Goal: Information Seeking & Learning: Learn about a topic

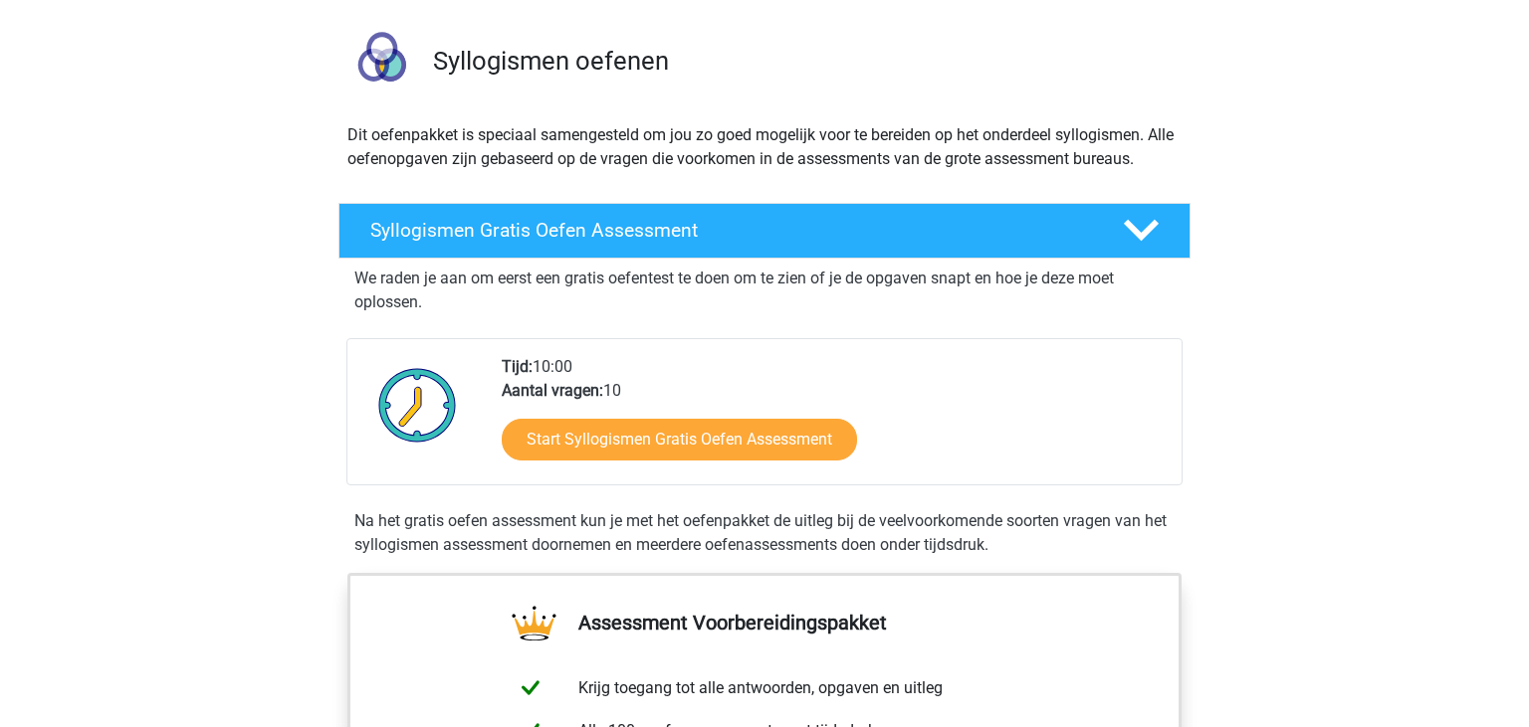
scroll to position [52, 0]
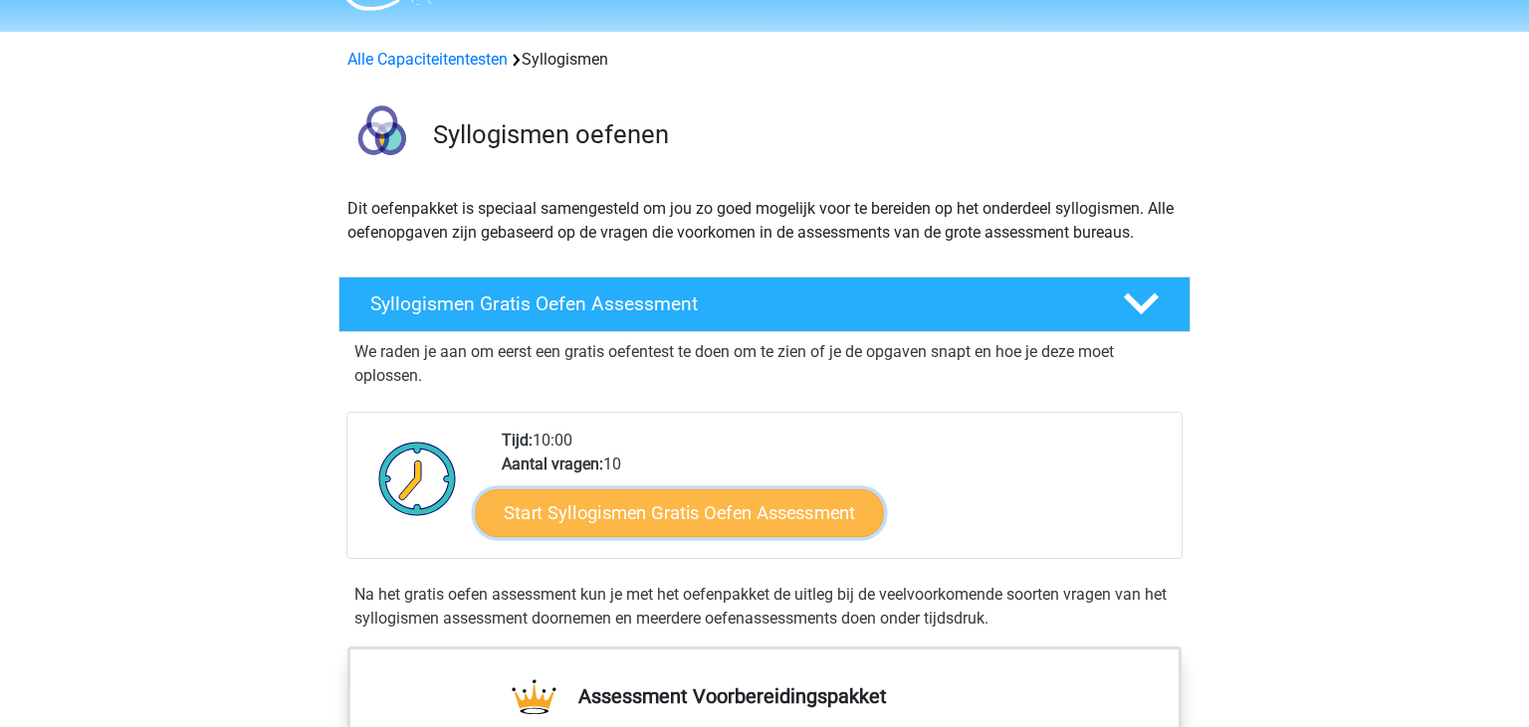
click at [774, 519] on link "Start Syllogismen Gratis Oefen Assessment" at bounding box center [680, 513] width 409 height 48
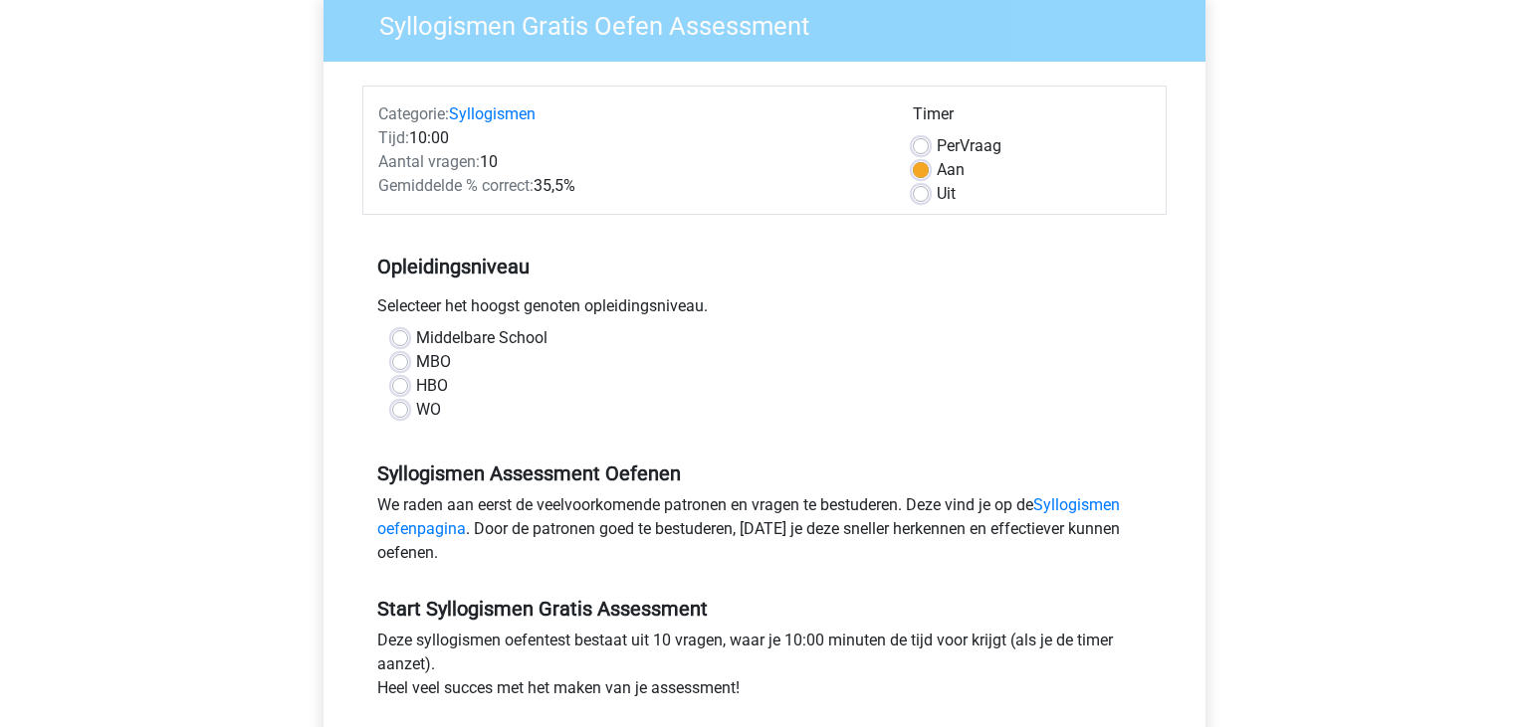
scroll to position [176, 0]
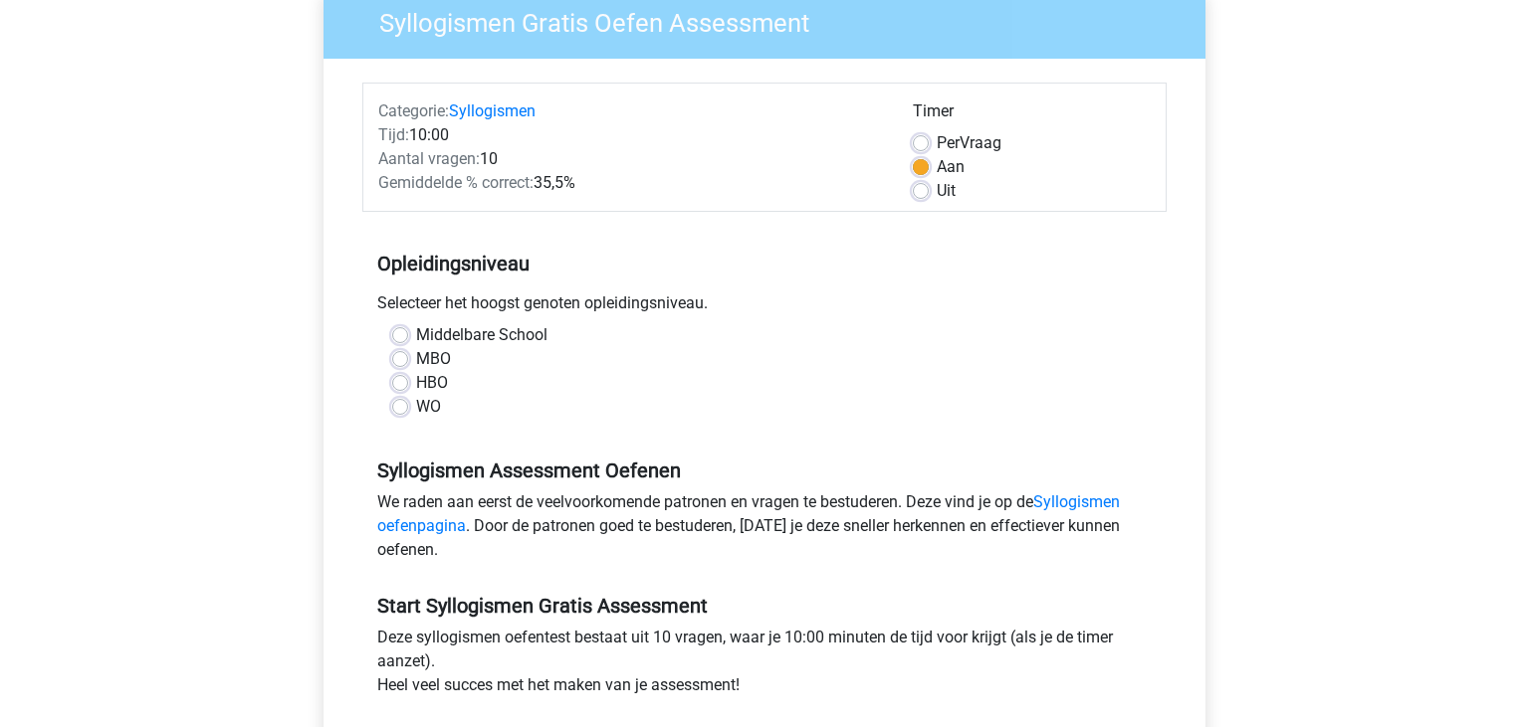
click at [416, 350] on label "MBO" at bounding box center [433, 359] width 35 height 24
click at [404, 350] on input "MBO" at bounding box center [400, 357] width 16 height 20
radio input "true"
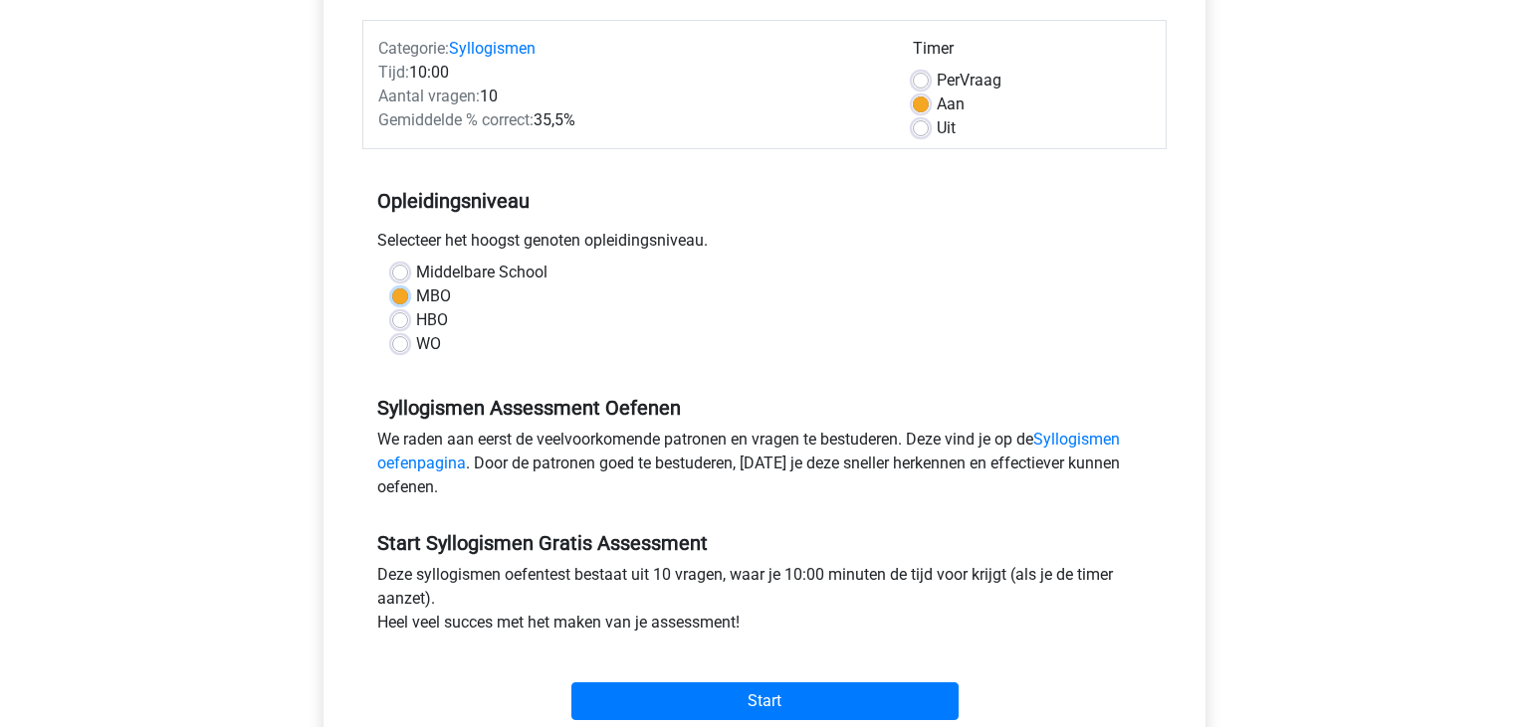
scroll to position [230, 0]
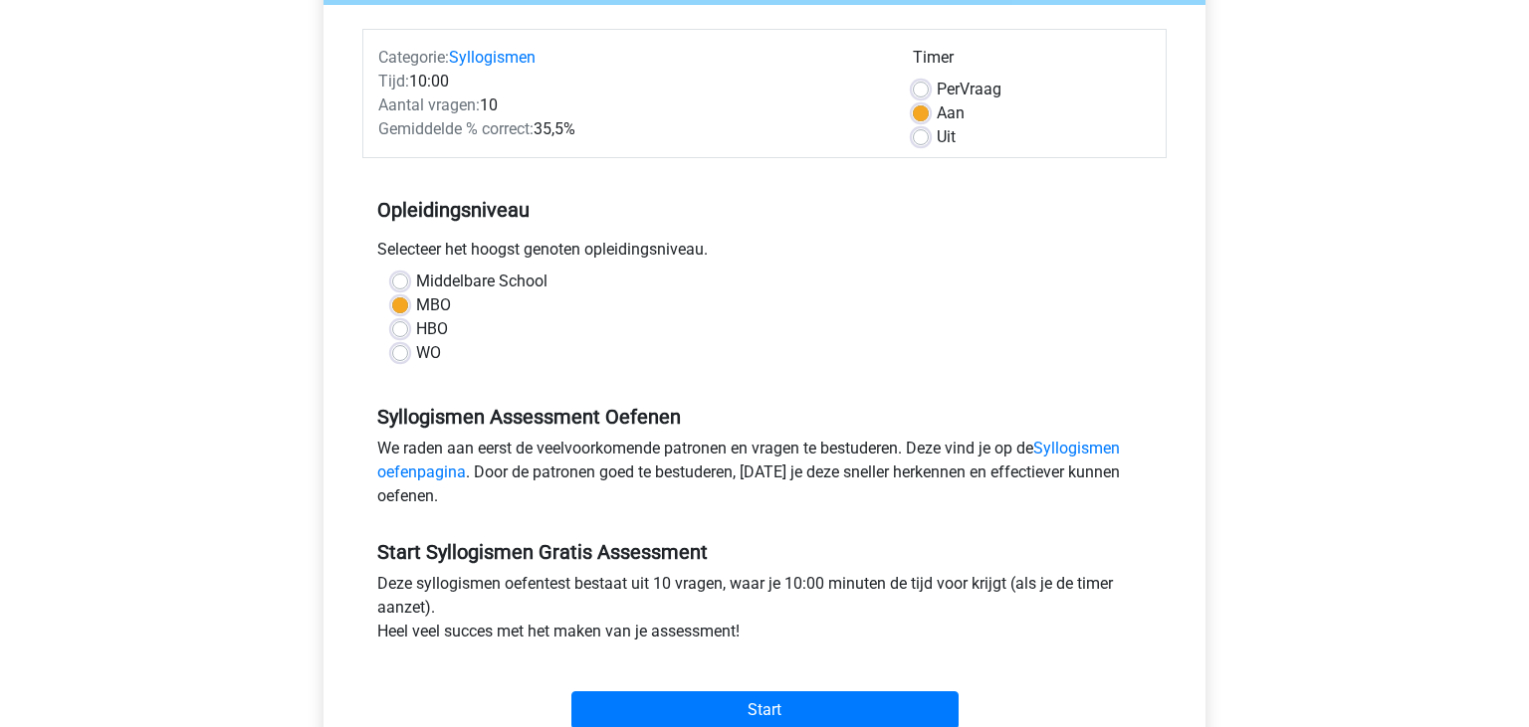
click at [416, 284] on label "Middelbare School" at bounding box center [481, 282] width 131 height 24
click at [399, 284] on input "Middelbare School" at bounding box center [400, 280] width 16 height 20
radio input "true"
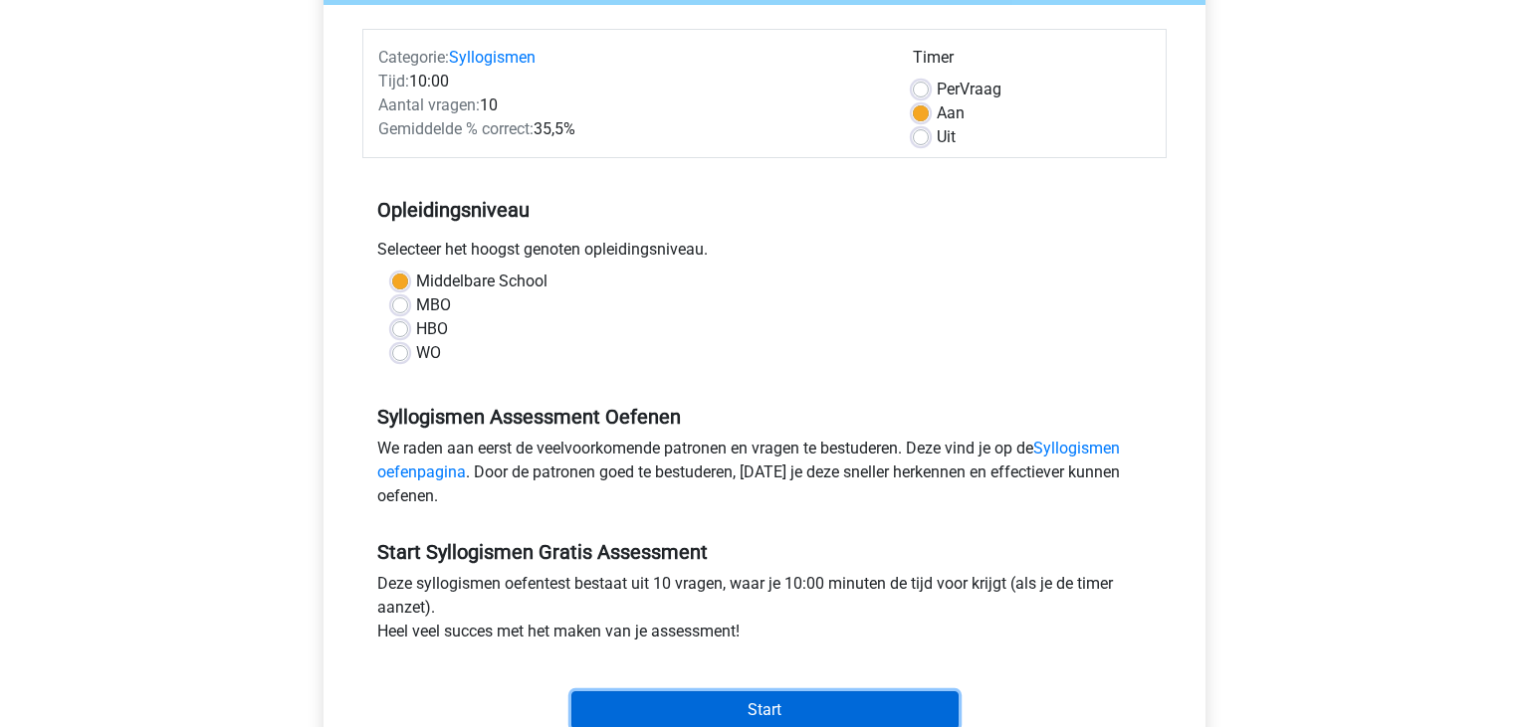
click at [753, 718] on input "Start" at bounding box center [764, 711] width 387 height 38
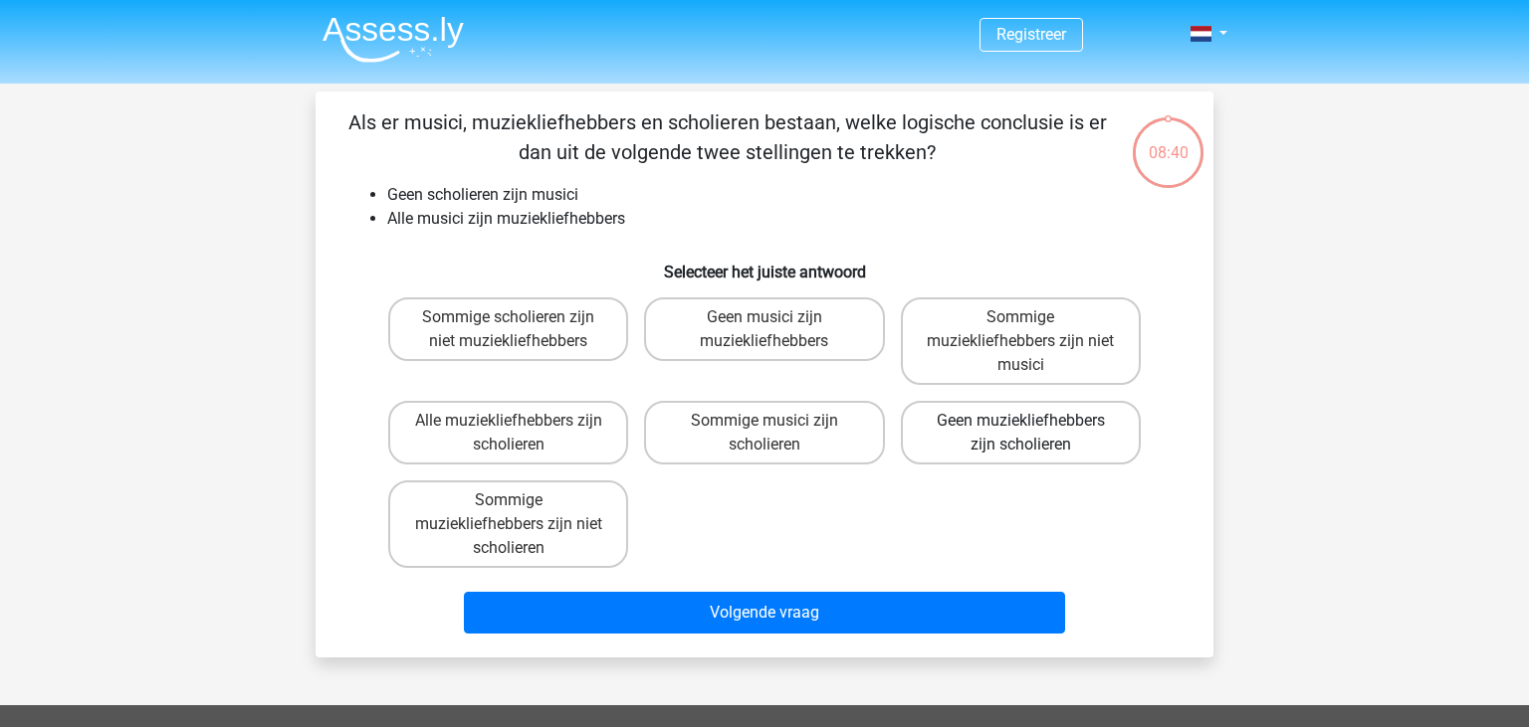
click at [975, 445] on label "Geen muziekliefhebbers zijn scholieren" at bounding box center [1021, 433] width 240 height 64
click at [1020, 434] on input "Geen muziekliefhebbers zijn scholieren" at bounding box center [1026, 427] width 13 height 13
radio input "true"
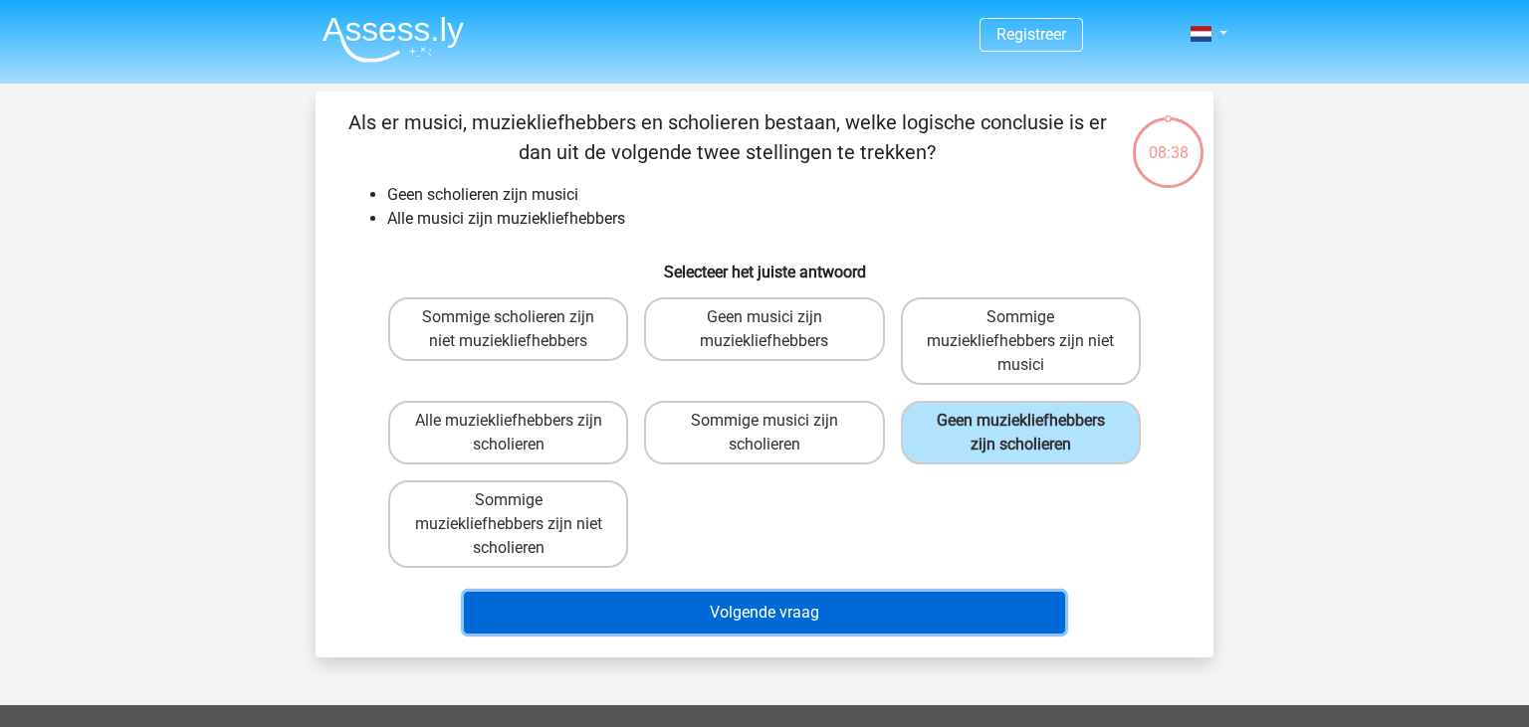
click at [837, 619] on button "Volgende vraag" at bounding box center [765, 613] width 602 height 42
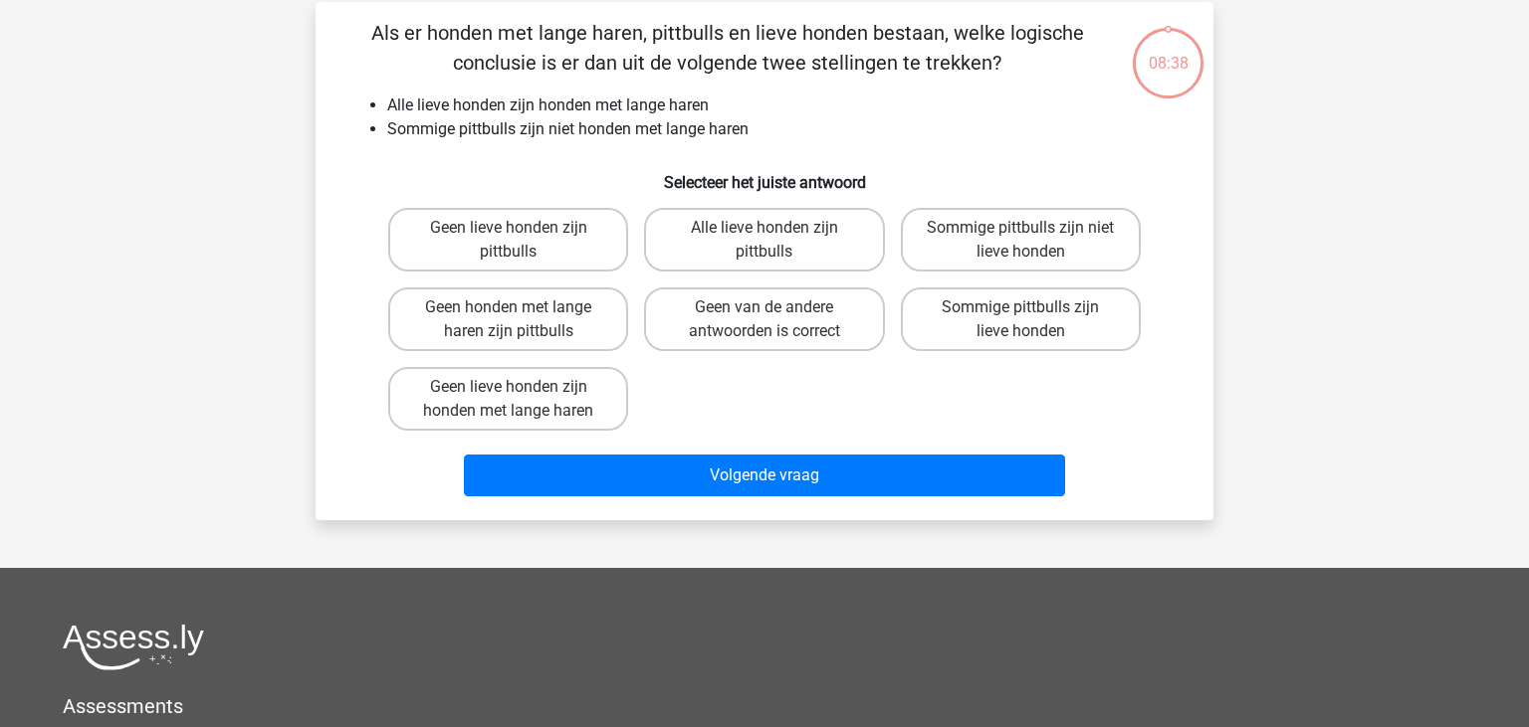
scroll to position [92, 0]
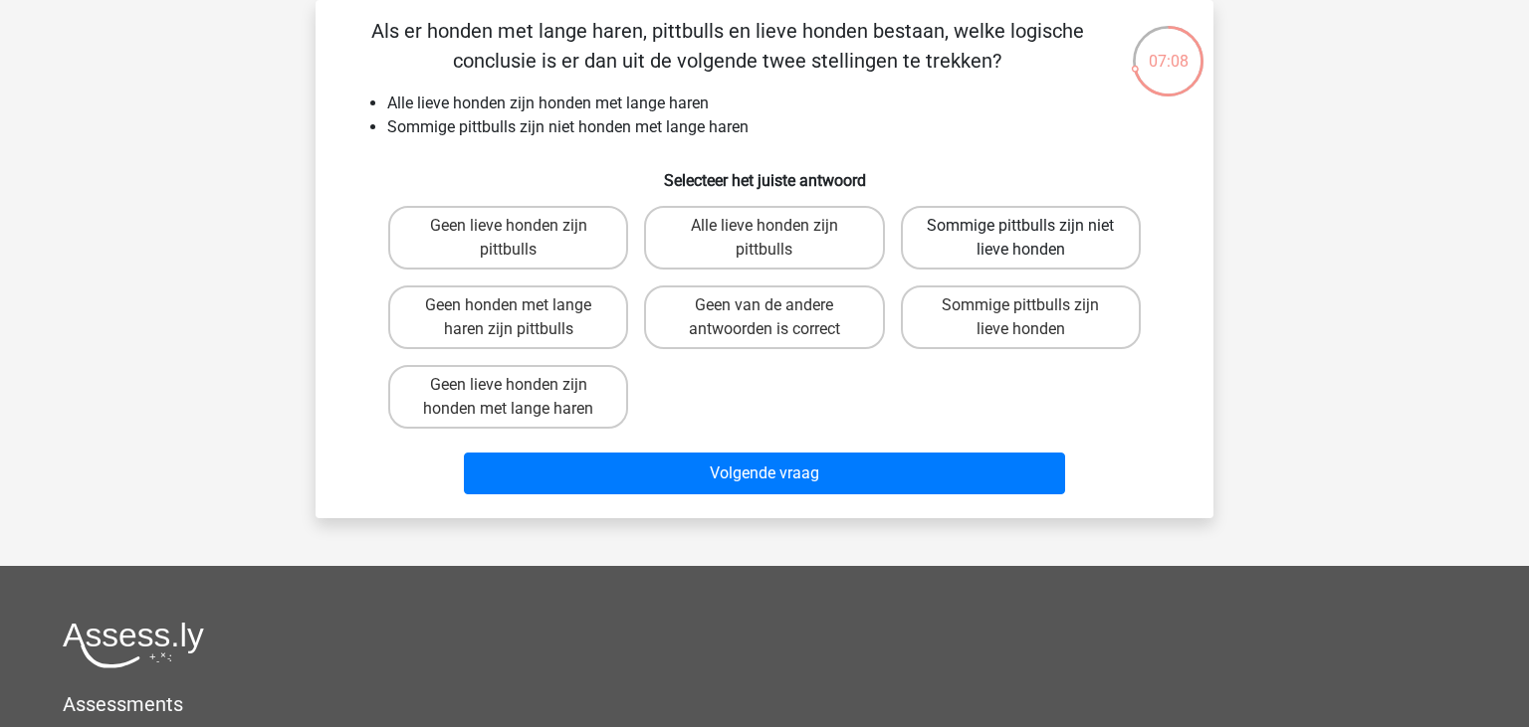
click at [1049, 231] on label "Sommige pittbulls zijn niet lieve honden" at bounding box center [1021, 238] width 240 height 64
click at [1033, 231] on input "Sommige pittbulls zijn niet lieve honden" at bounding box center [1026, 232] width 13 height 13
radio input "true"
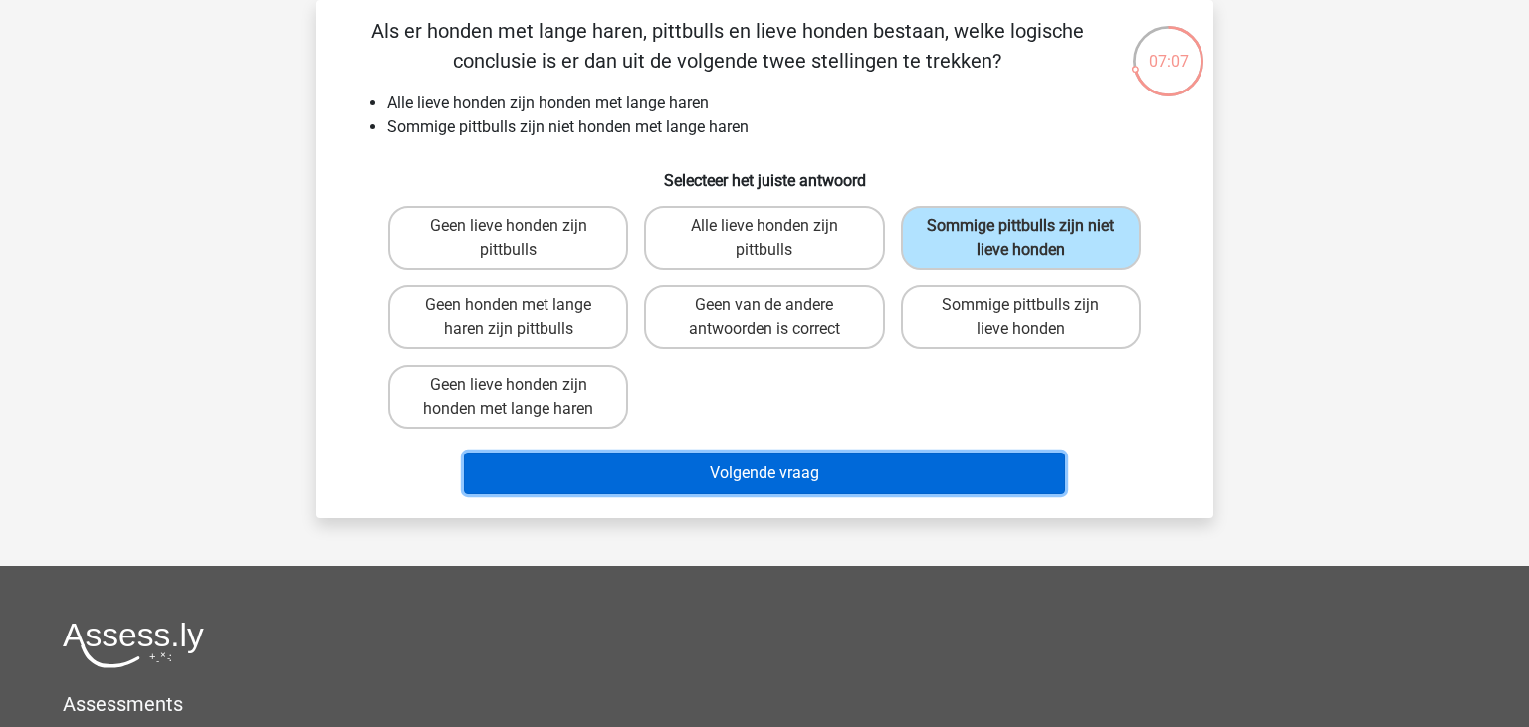
click at [907, 469] on button "Volgende vraag" at bounding box center [765, 474] width 602 height 42
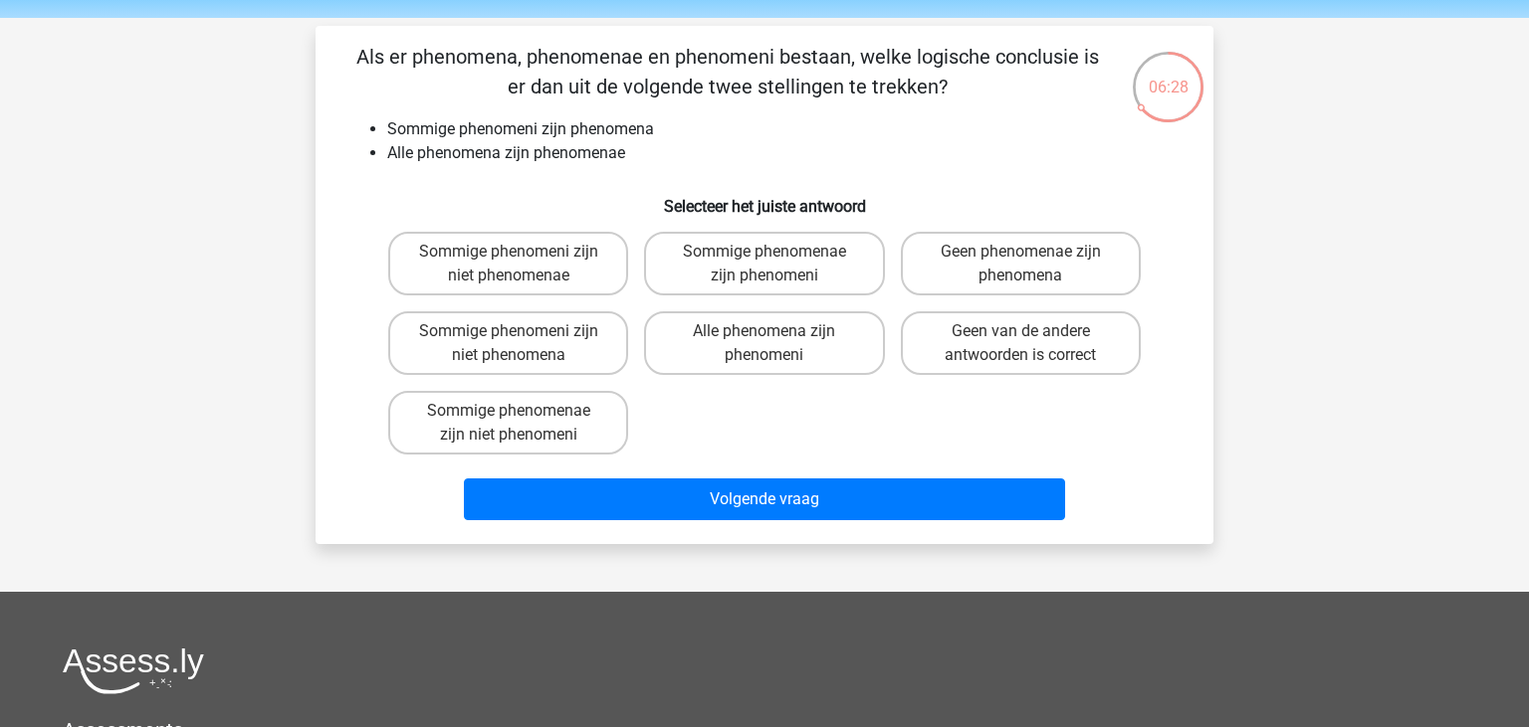
scroll to position [64, 0]
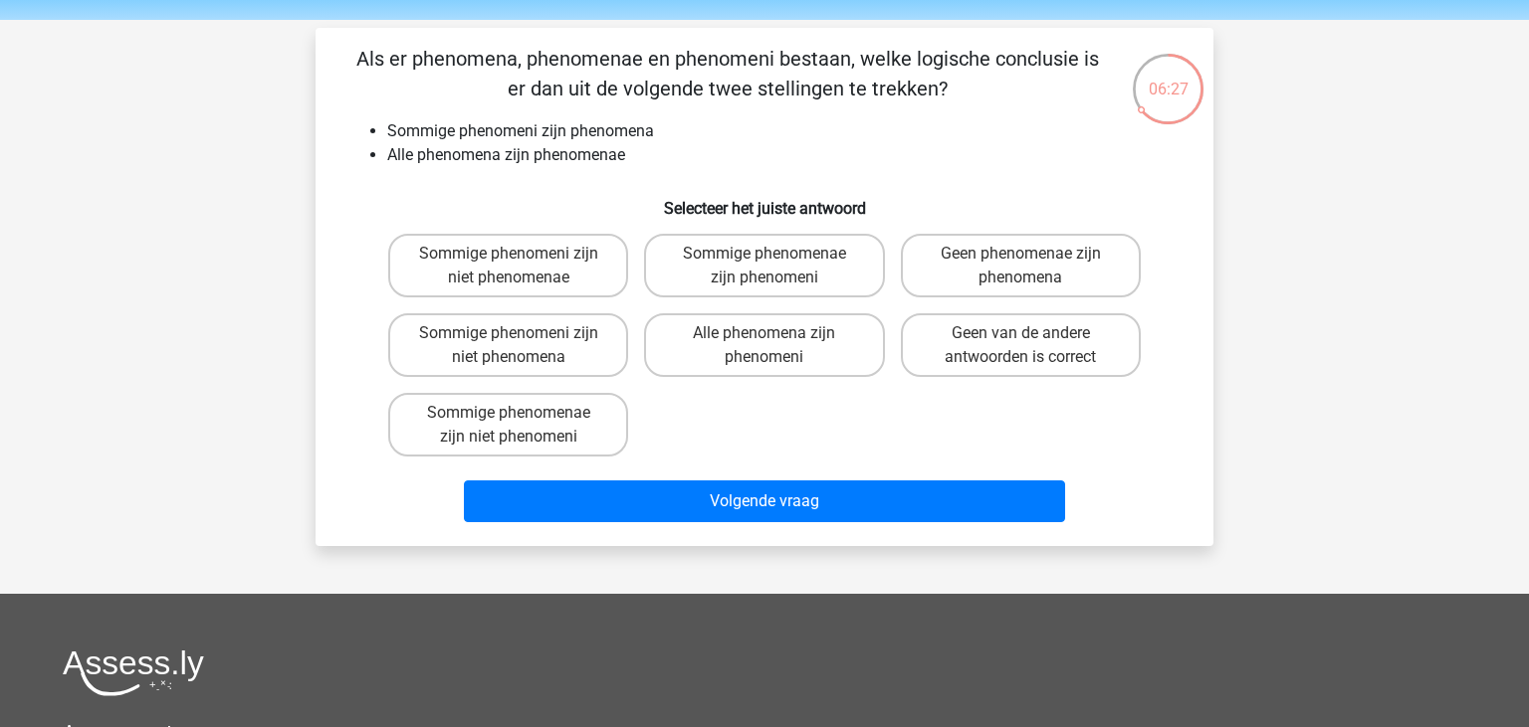
click at [808, 572] on div "Registreer Nederlands English" at bounding box center [764, 527] width 1529 height 1183
click at [540, 255] on label "Sommige phenomeni zijn niet phenomenae" at bounding box center [508, 266] width 240 height 64
click at [521, 255] on input "Sommige phenomeni zijn niet phenomenae" at bounding box center [515, 260] width 13 height 13
radio input "true"
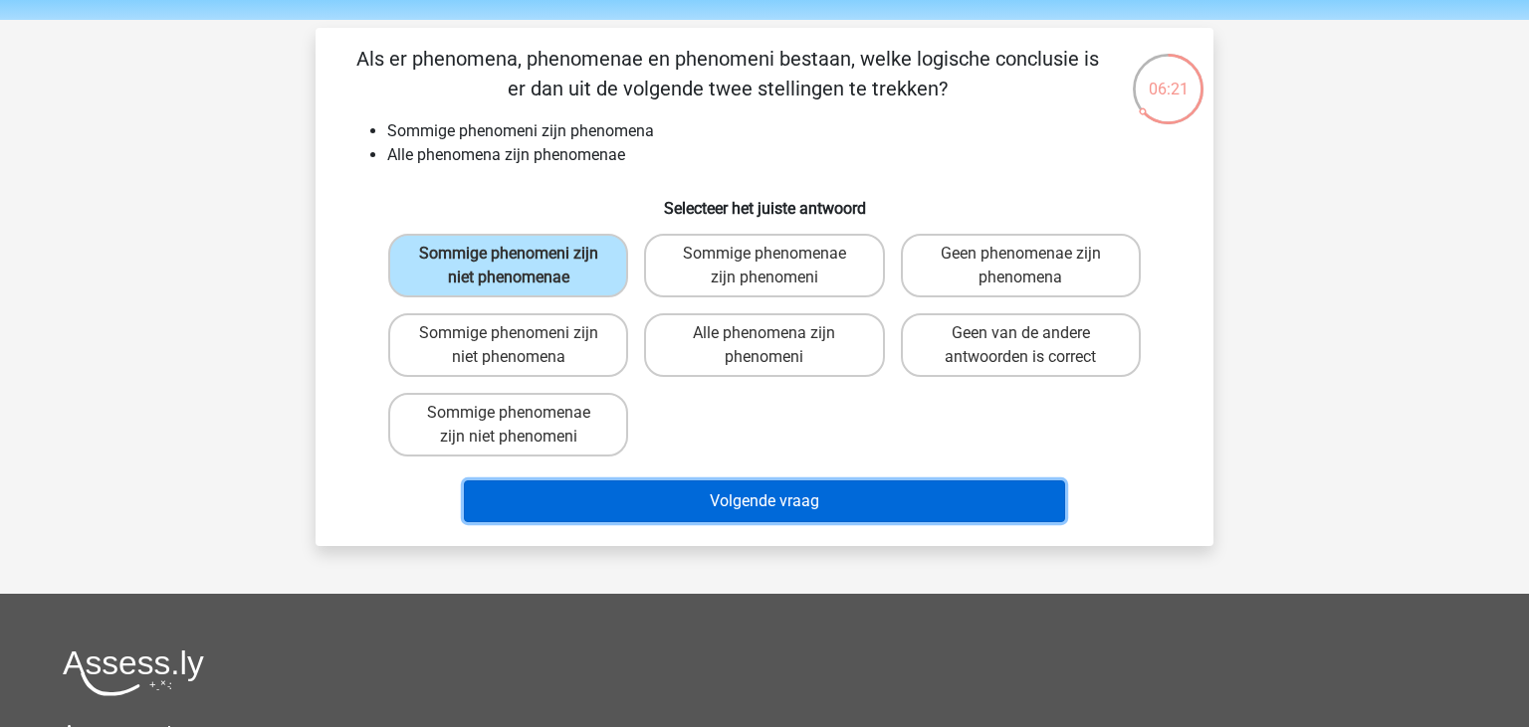
click at [768, 490] on button "Volgende vraag" at bounding box center [765, 502] width 602 height 42
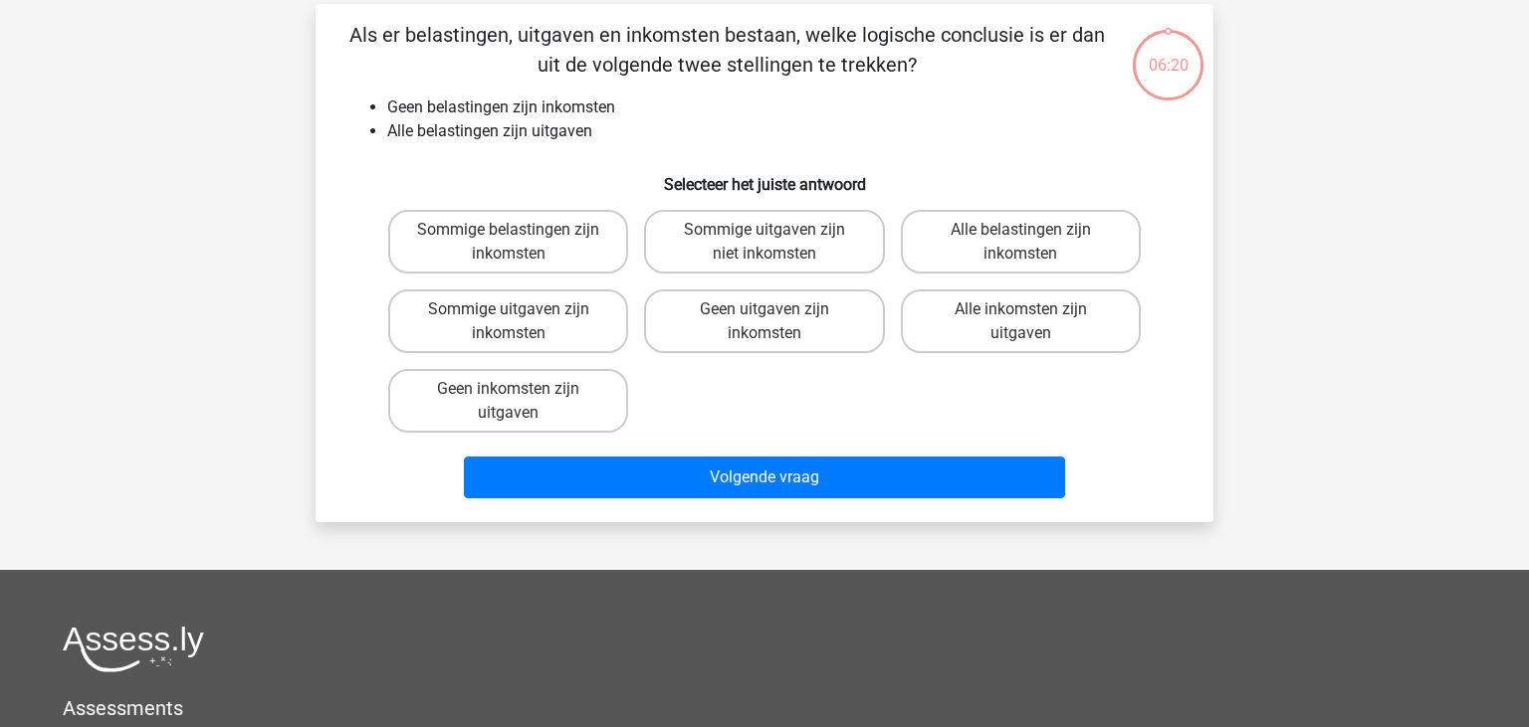
scroll to position [92, 0]
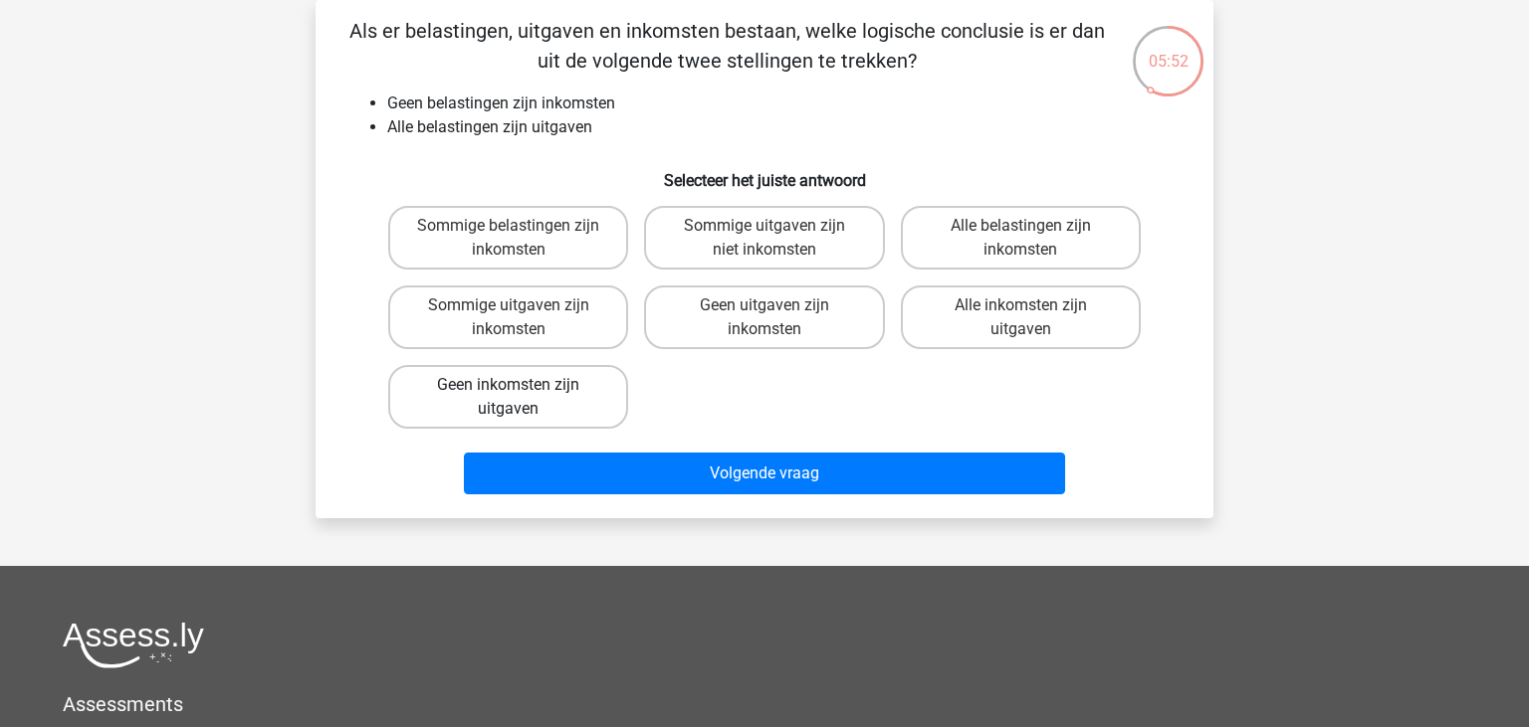
click at [474, 390] on label "Geen inkomsten zijn uitgaven" at bounding box center [508, 397] width 240 height 64
click at [509, 390] on input "Geen inkomsten zijn uitgaven" at bounding box center [515, 391] width 13 height 13
radio input "true"
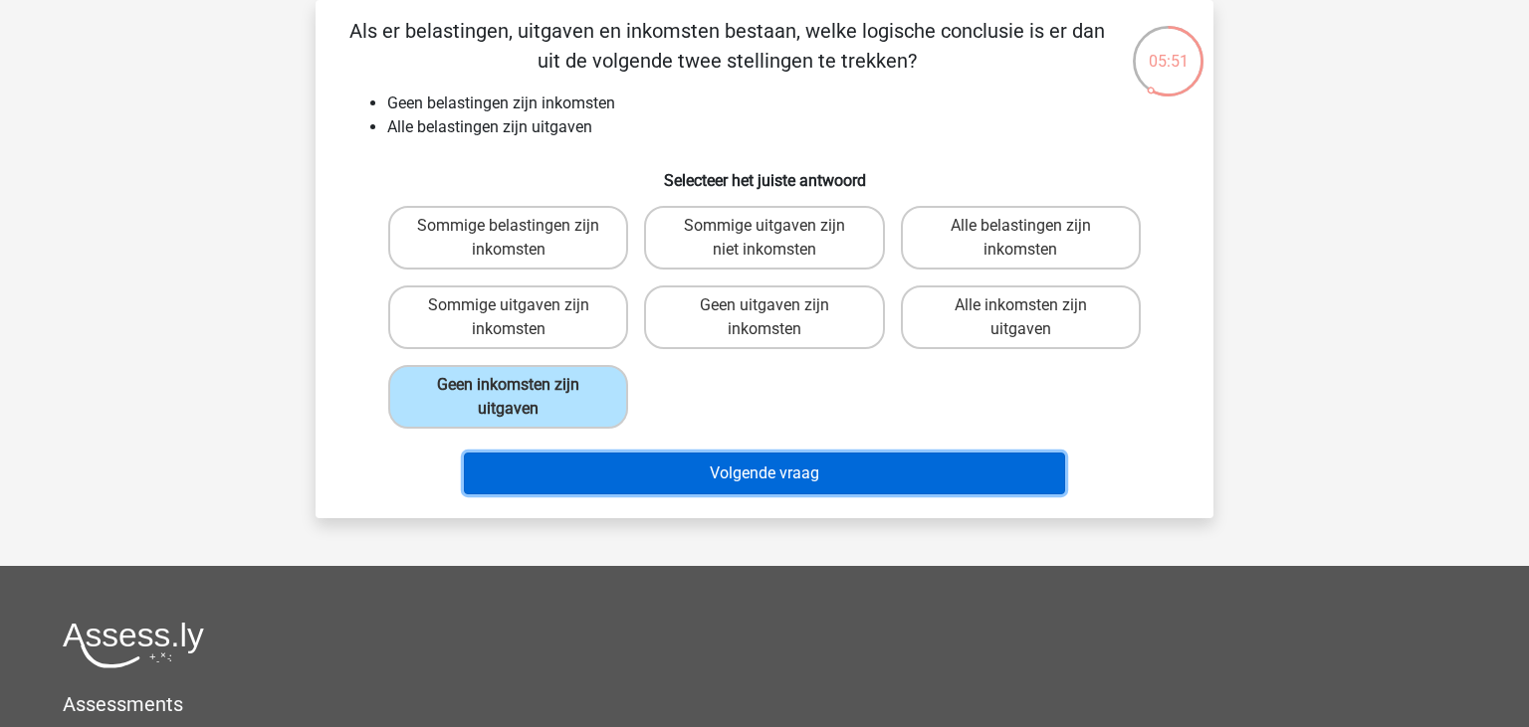
click at [746, 470] on button "Volgende vraag" at bounding box center [765, 474] width 602 height 42
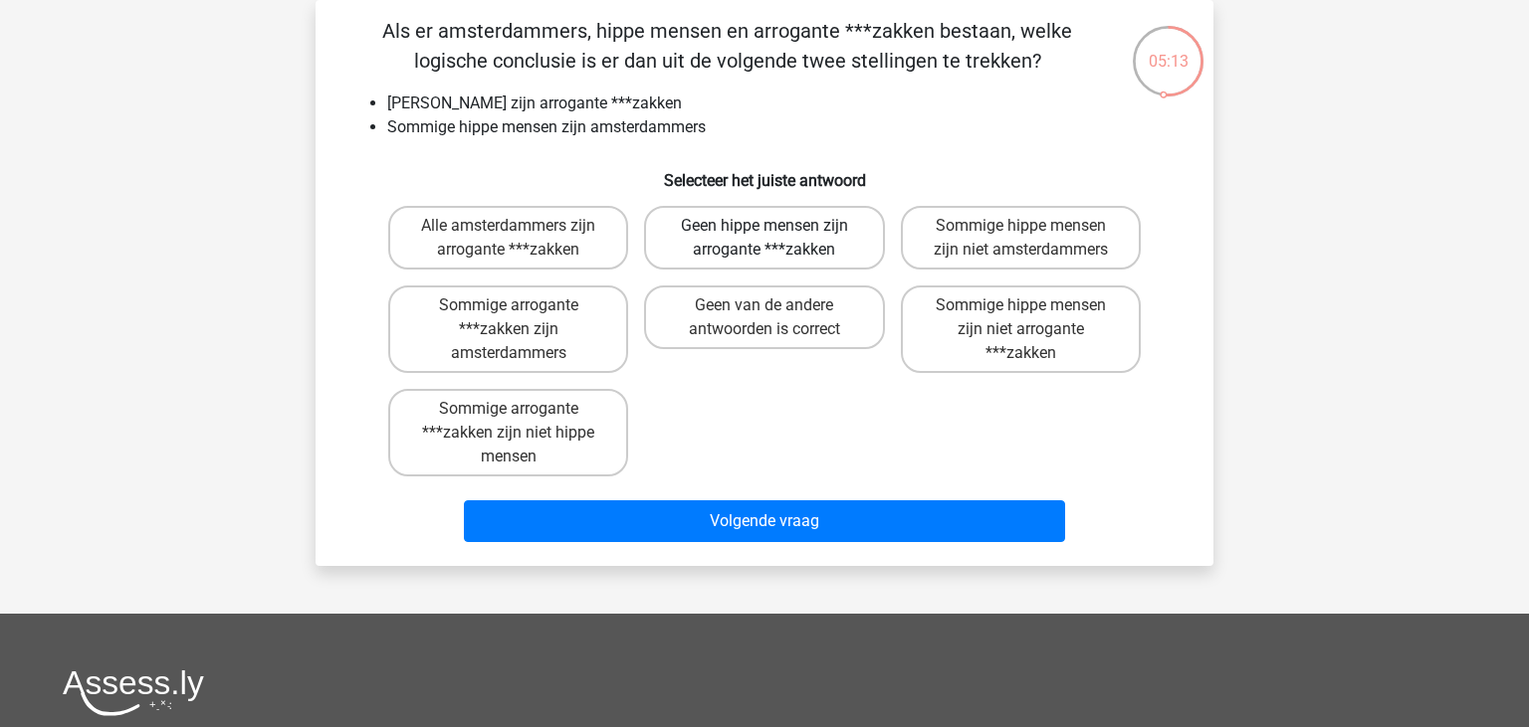
click at [734, 258] on label "Geen hippe mensen zijn arrogante ***zakken" at bounding box center [764, 238] width 240 height 64
click at [764, 239] on input "Geen hippe mensen zijn arrogante ***zakken" at bounding box center [770, 232] width 13 height 13
radio input "true"
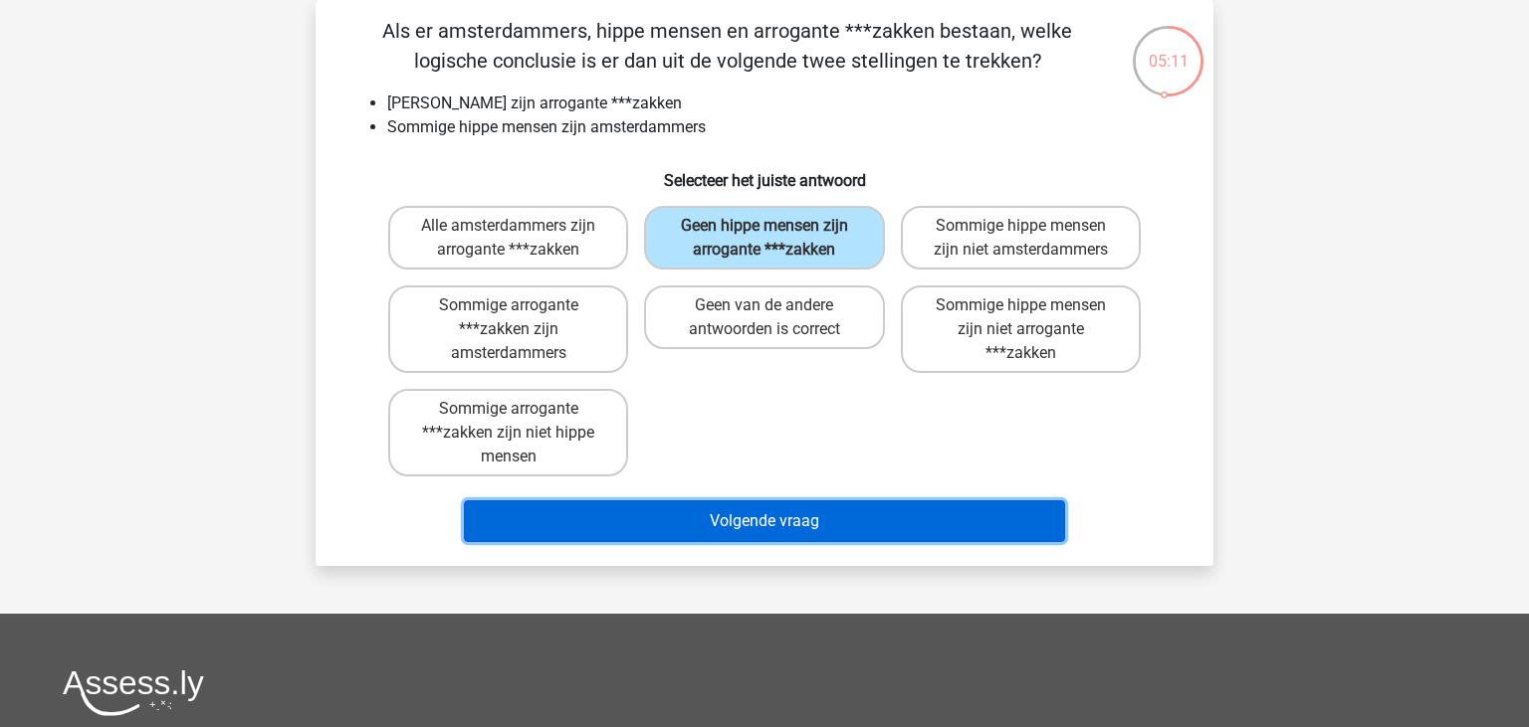
click at [742, 516] on button "Volgende vraag" at bounding box center [765, 522] width 602 height 42
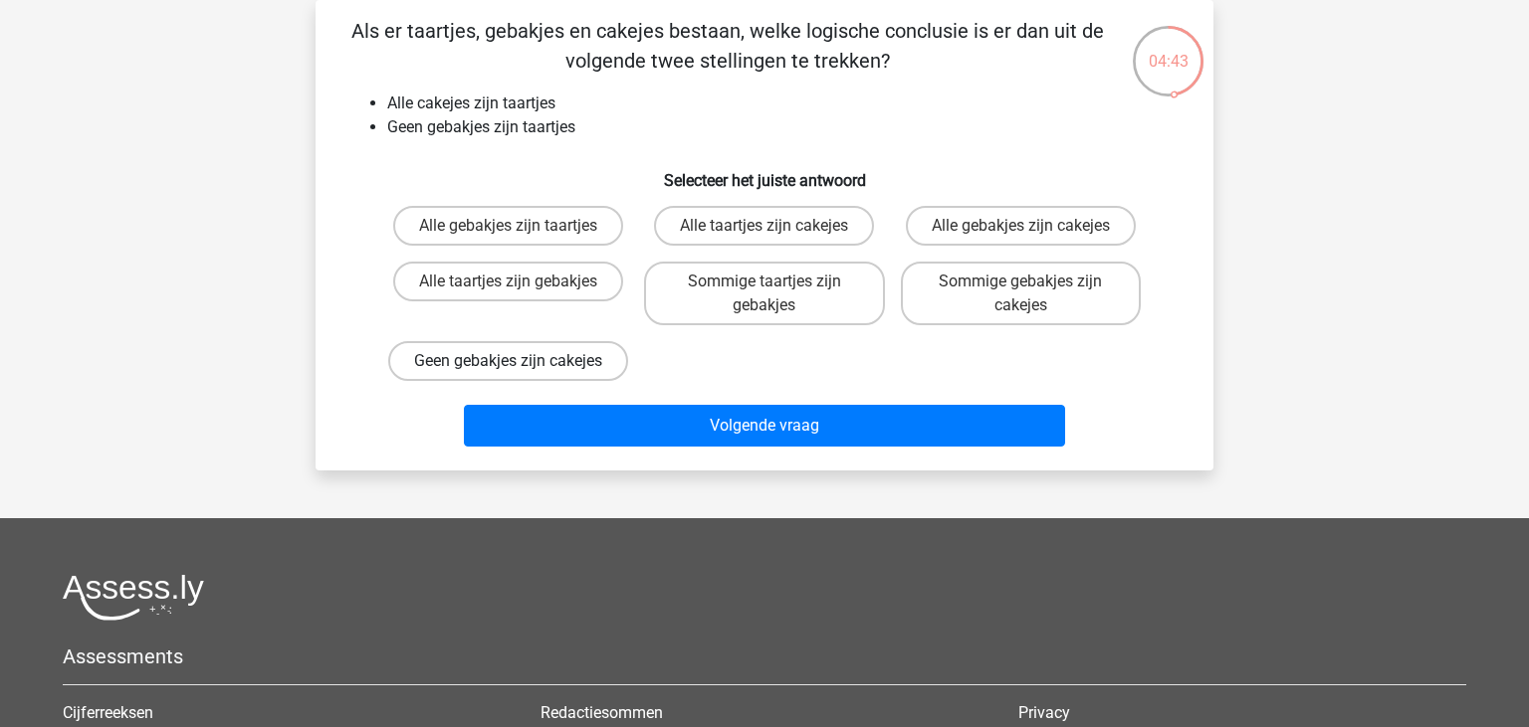
click at [560, 369] on label "Geen gebakjes zijn cakejes" at bounding box center [508, 361] width 240 height 40
click at [521, 369] on input "Geen gebakjes zijn cakejes" at bounding box center [515, 367] width 13 height 13
radio input "true"
click at [741, 455] on div "Volgende vraag" at bounding box center [764, 430] width 768 height 50
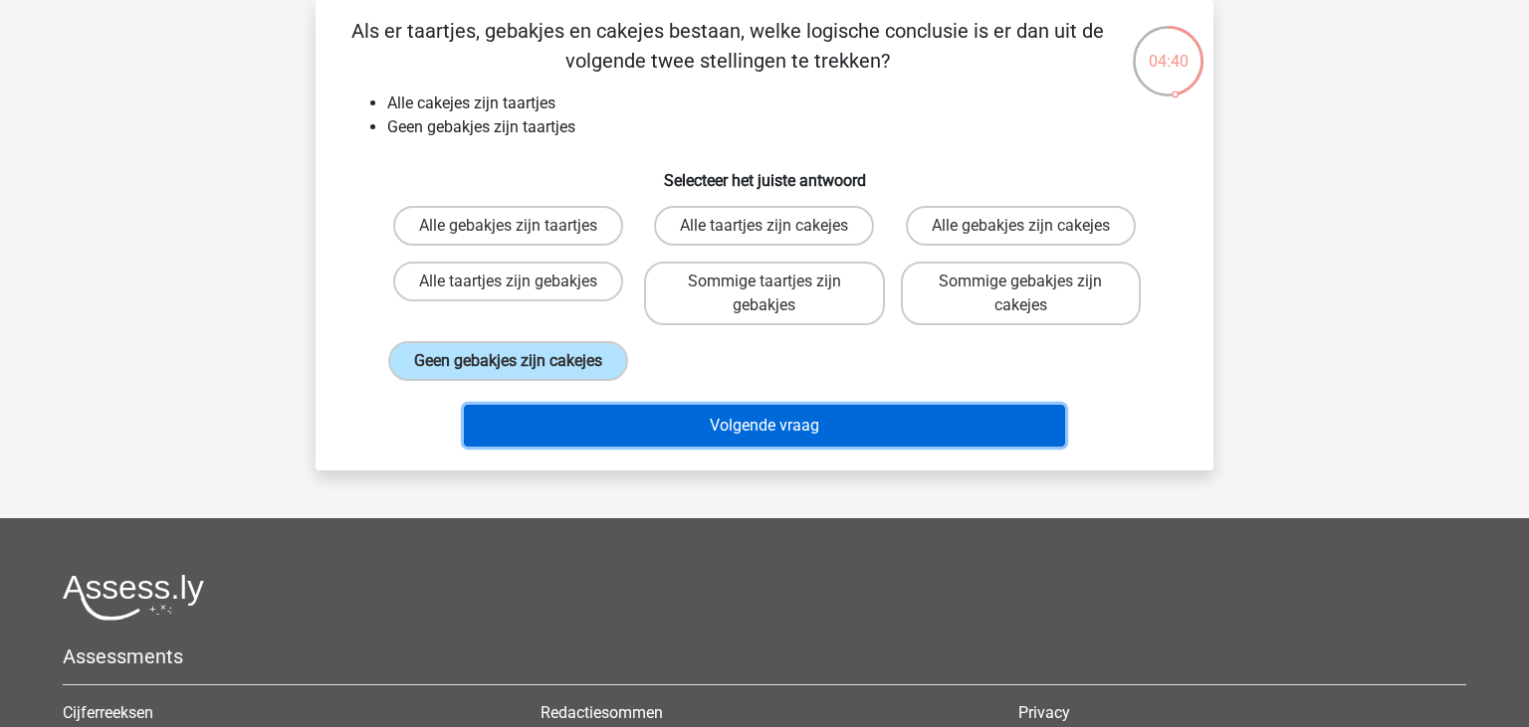
click at [737, 447] on button "Volgende vraag" at bounding box center [765, 426] width 602 height 42
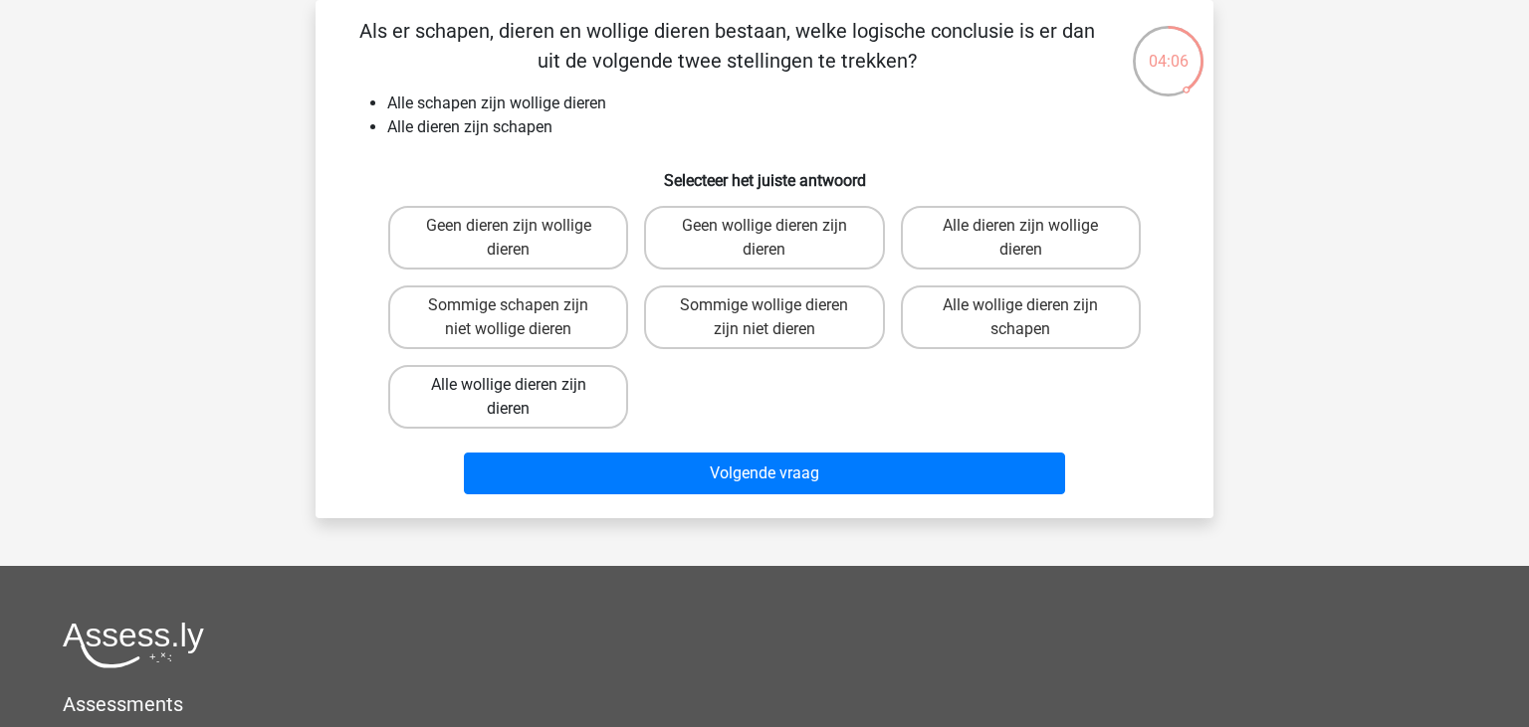
click at [551, 381] on label "Alle wollige dieren zijn dieren" at bounding box center [508, 397] width 240 height 64
click at [521, 385] on input "Alle wollige dieren zijn dieren" at bounding box center [515, 391] width 13 height 13
radio input "true"
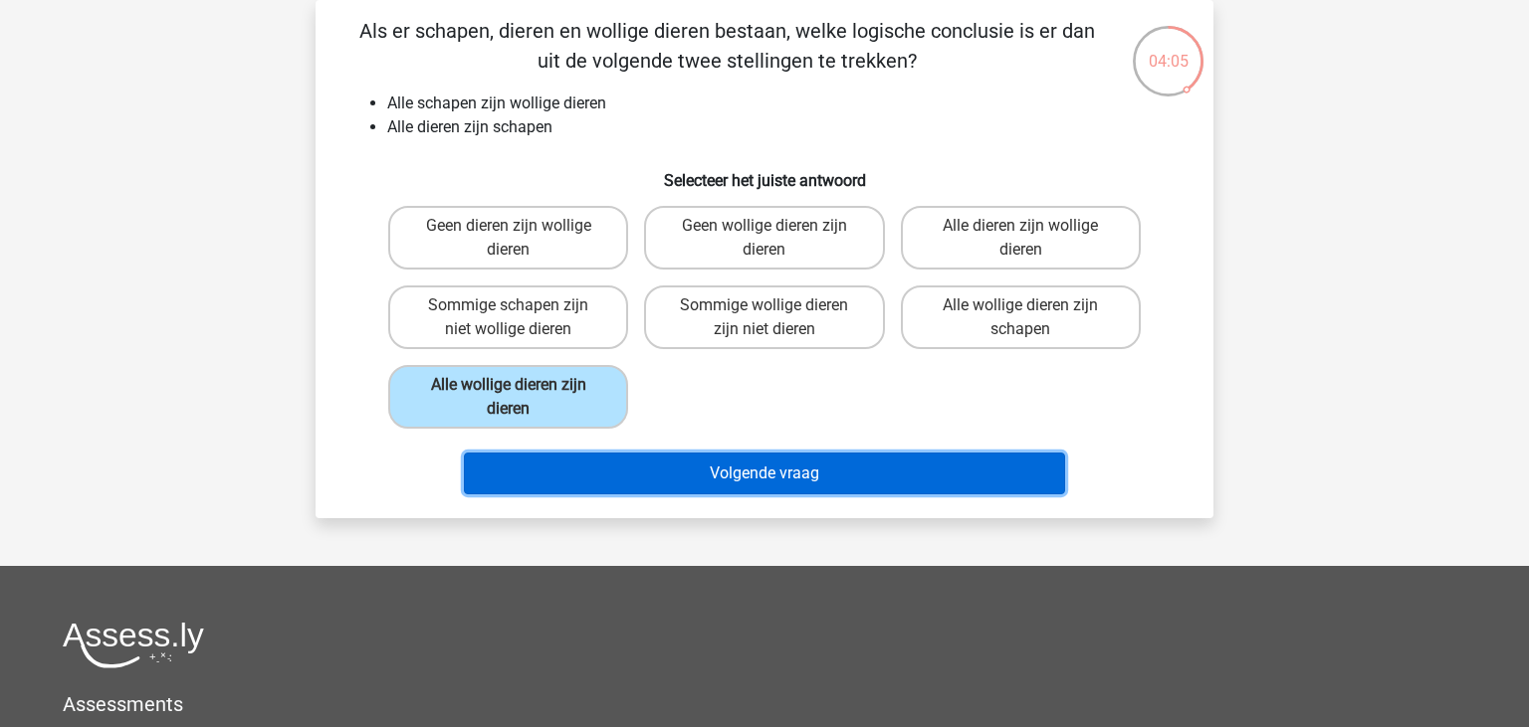
click at [663, 472] on button "Volgende vraag" at bounding box center [765, 474] width 602 height 42
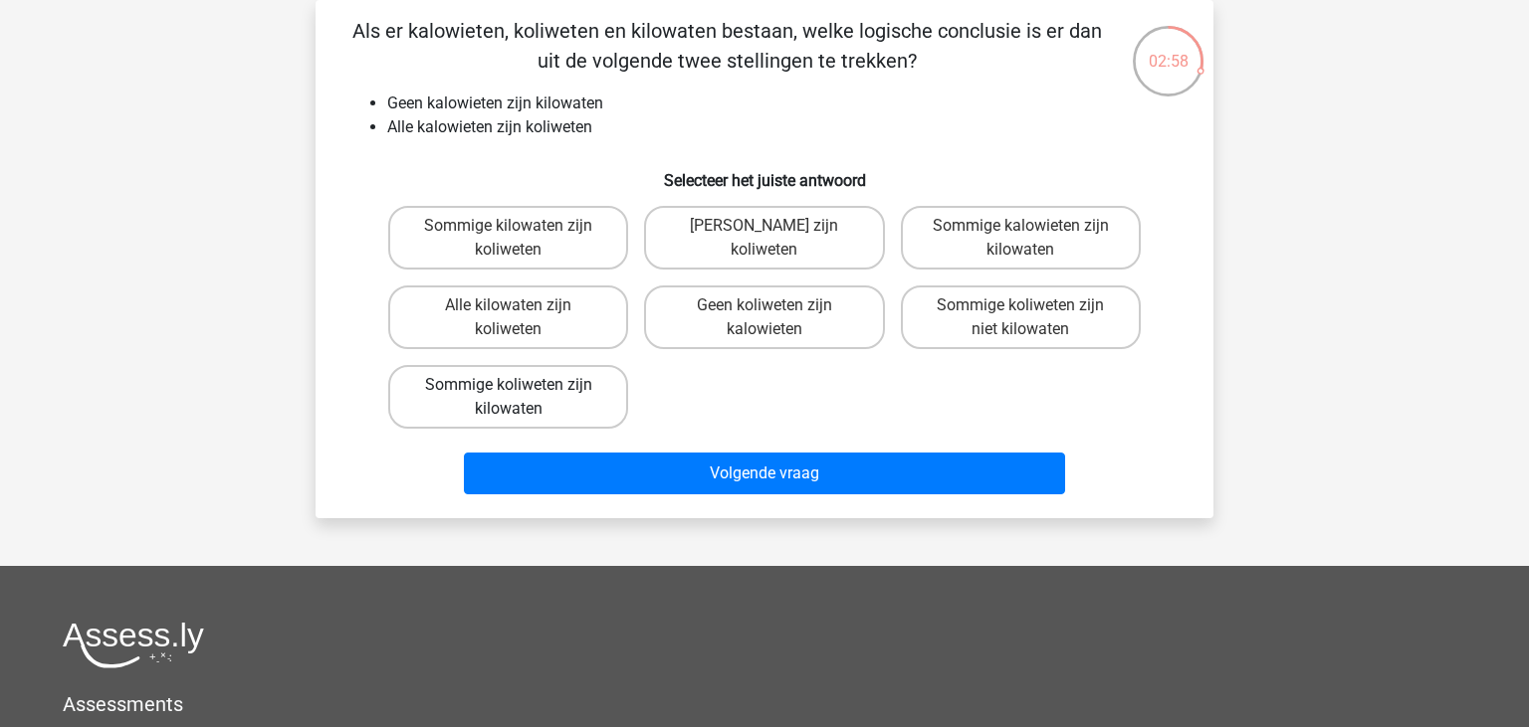
drag, startPoint x: 663, startPoint y: 472, endPoint x: 569, endPoint y: 397, distance: 119.7
click at [553, 393] on label "Sommige koliweten zijn kilowaten" at bounding box center [508, 397] width 240 height 64
click at [521, 393] on input "Sommige koliweten zijn kilowaten" at bounding box center [515, 391] width 13 height 13
radio input "true"
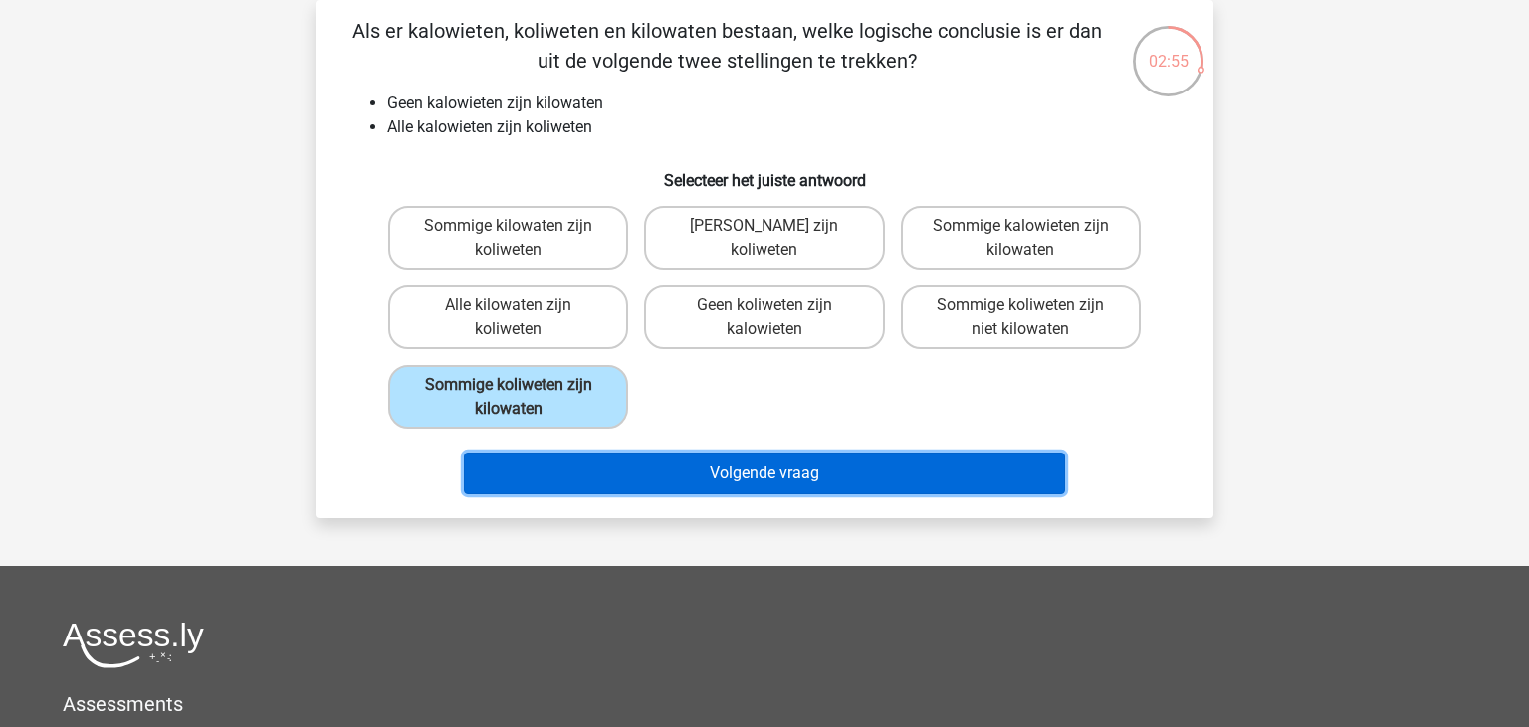
click at [774, 465] on button "Volgende vraag" at bounding box center [765, 474] width 602 height 42
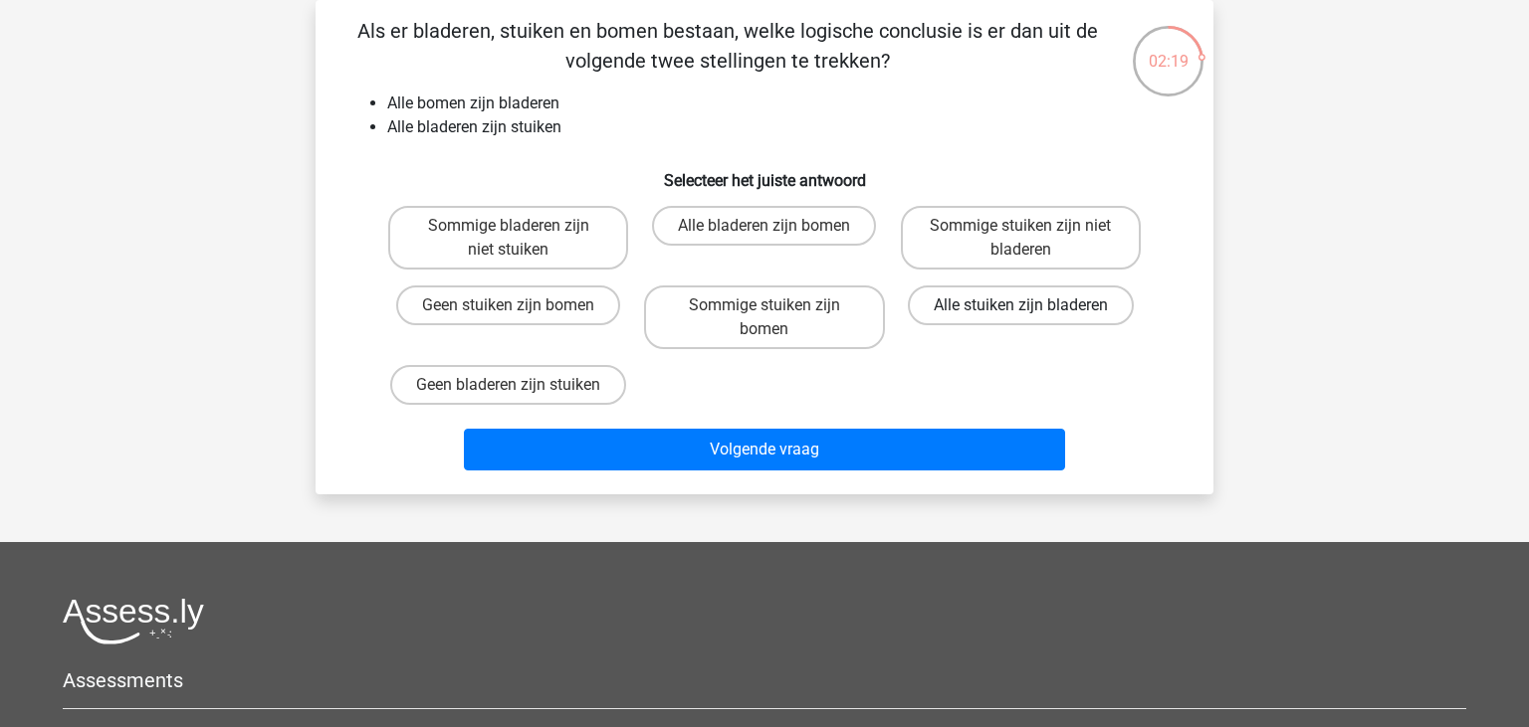
click at [979, 311] on label "Alle stuiken zijn bladeren" at bounding box center [1021, 306] width 226 height 40
click at [1020, 311] on input "Alle stuiken zijn bladeren" at bounding box center [1026, 312] width 13 height 13
radio input "true"
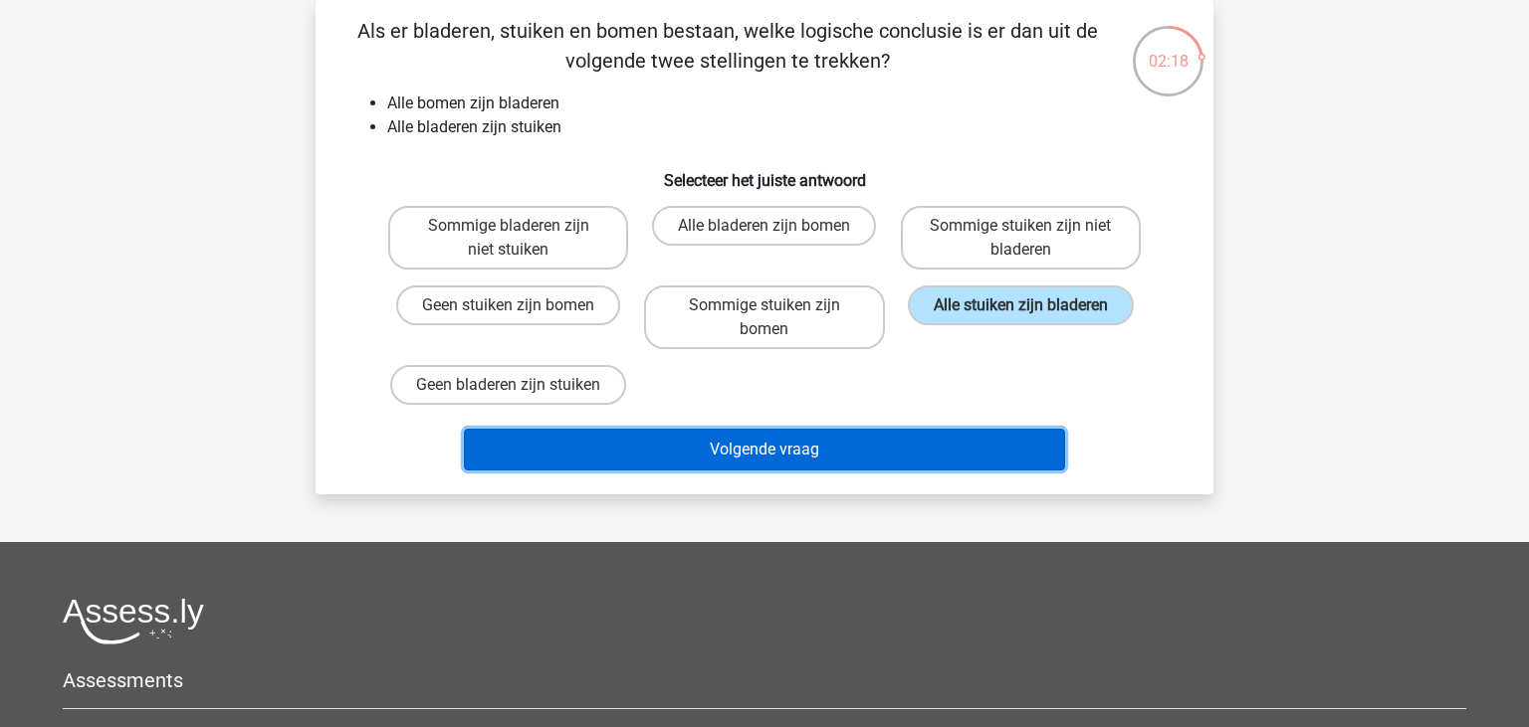
click at [822, 445] on button "Volgende vraag" at bounding box center [765, 450] width 602 height 42
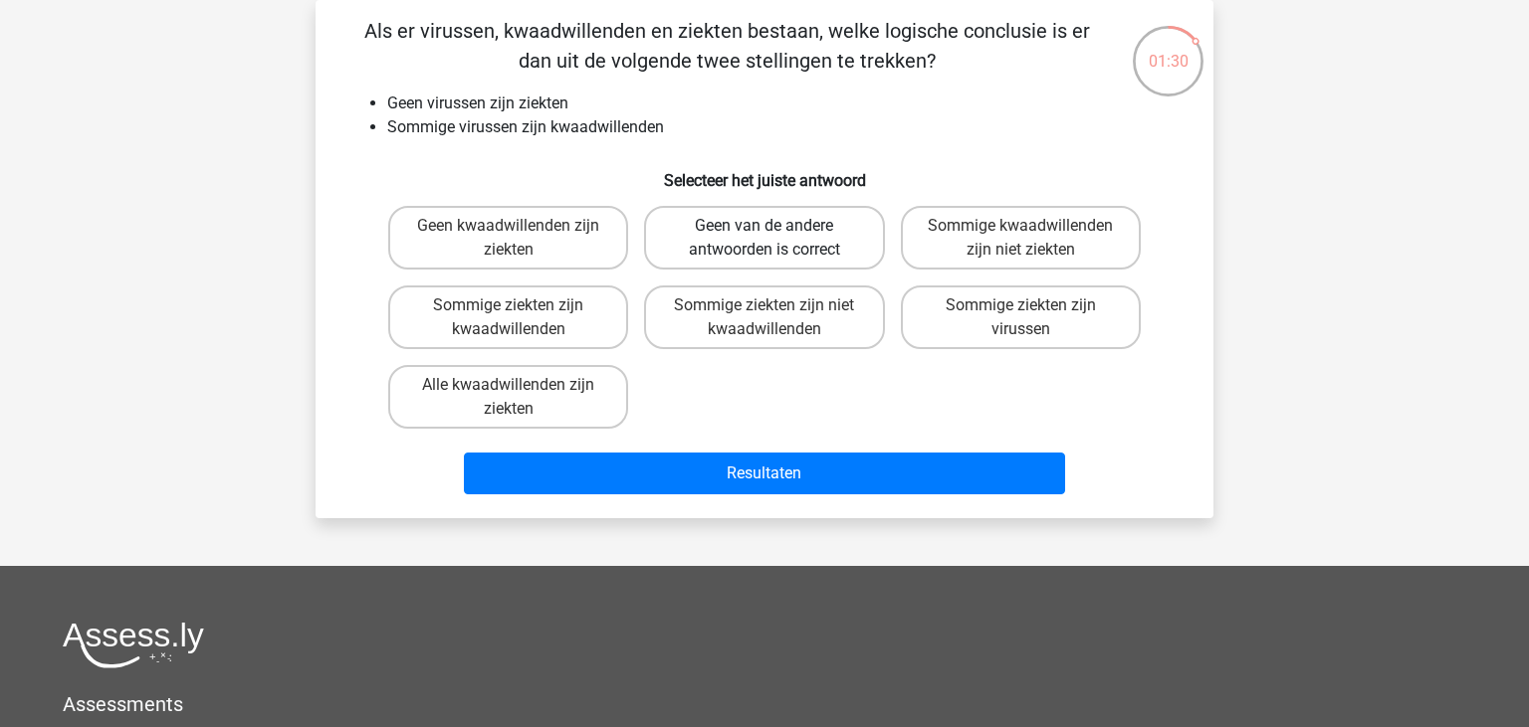
click at [781, 226] on label "Geen van de andere antwoorden is correct" at bounding box center [764, 238] width 240 height 64
click at [777, 226] on input "Geen van de andere antwoorden is correct" at bounding box center [770, 232] width 13 height 13
radio input "true"
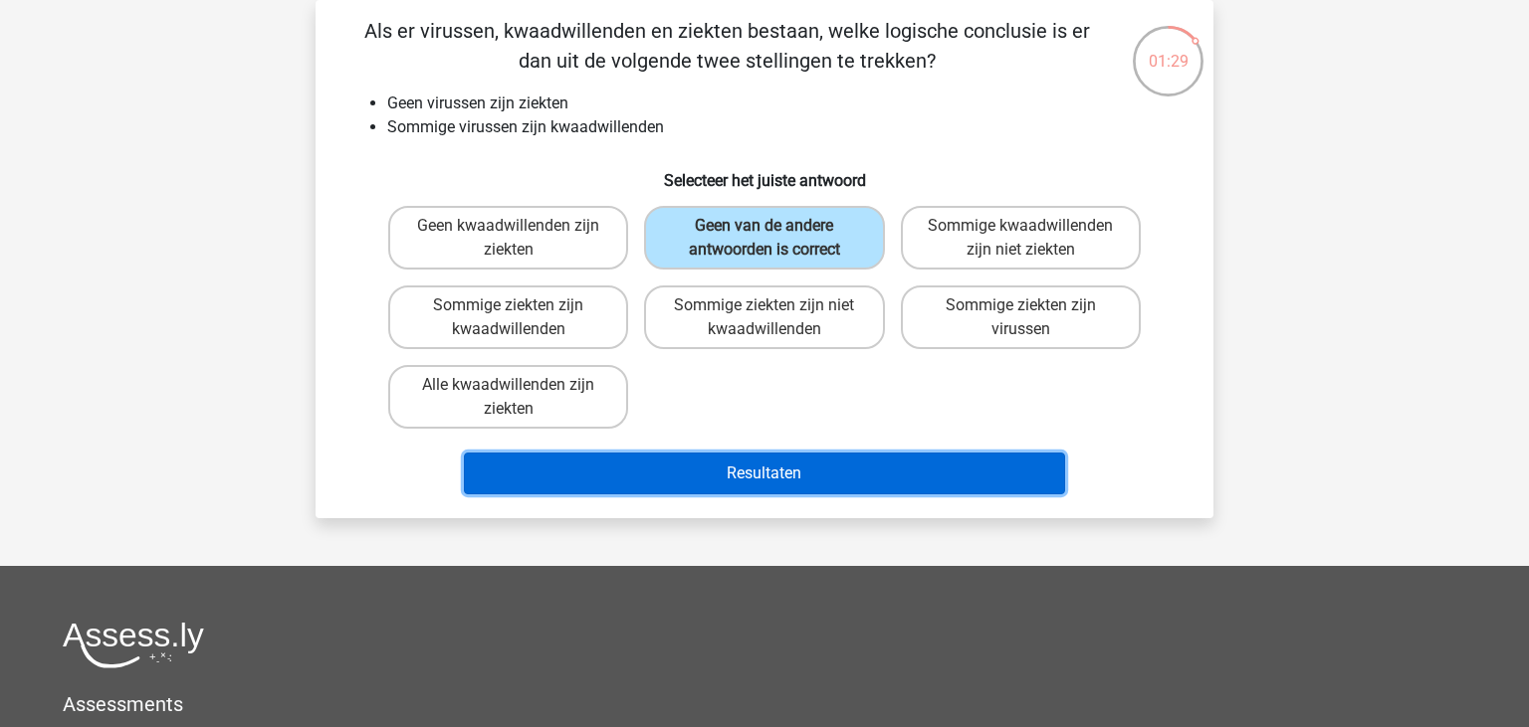
click at [774, 462] on button "Resultaten" at bounding box center [765, 474] width 602 height 42
